Goal: Information Seeking & Learning: Learn about a topic

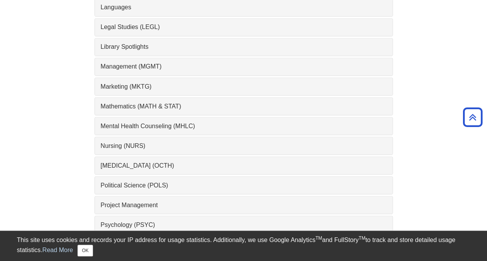
scroll to position [663, 0]
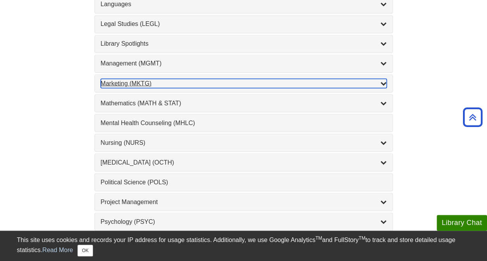
click at [162, 79] on div "Marketing (MKTG) , 4 guides" at bounding box center [244, 83] width 286 height 9
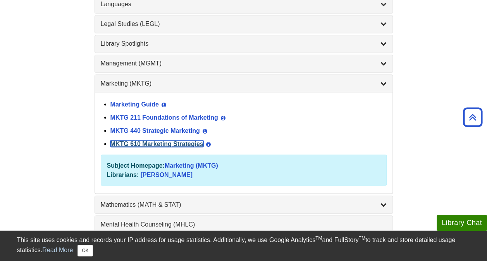
click at [173, 140] on link "MKTG 610 Marketing Strategies" at bounding box center [156, 143] width 93 height 7
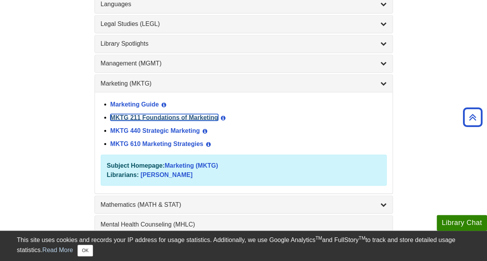
click at [137, 114] on link "MKTG 211 Foundations of Marketing" at bounding box center [164, 117] width 108 height 7
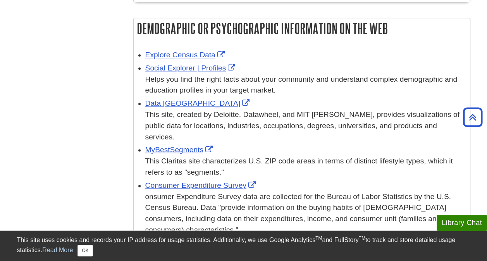
scroll to position [456, 0]
click at [183, 151] on link "MyBestSegments" at bounding box center [179, 149] width 69 height 8
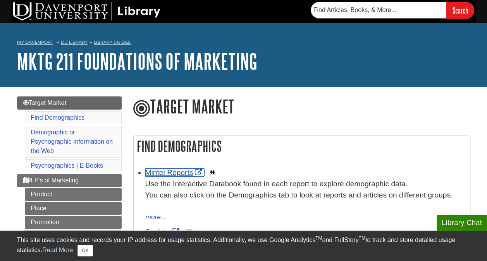
click at [182, 169] on link "Mintel Reports" at bounding box center [174, 173] width 59 height 8
